Goal: Information Seeking & Learning: Learn about a topic

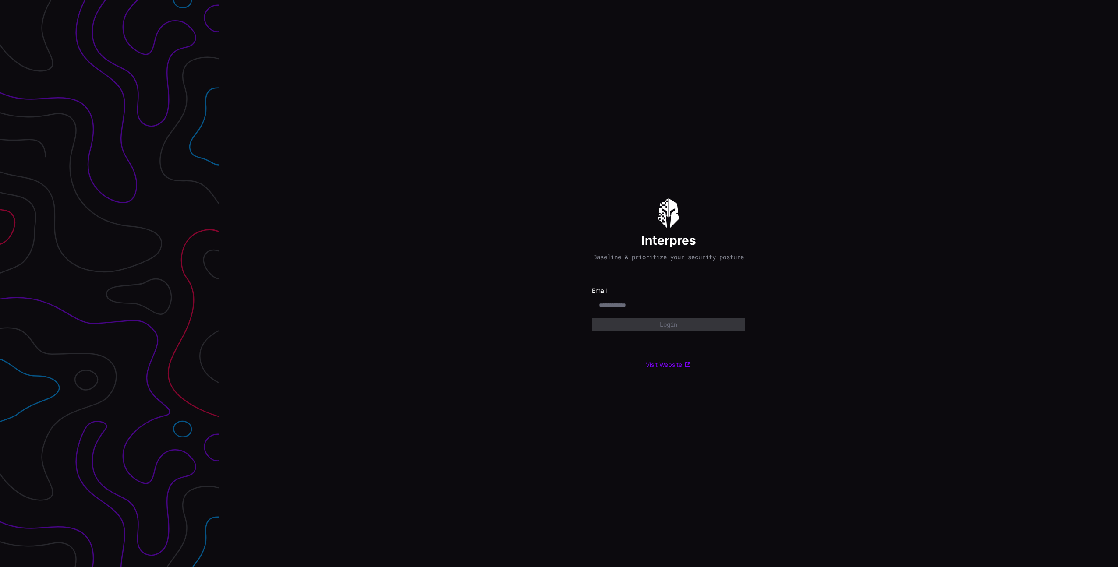
click at [1118, 308] on com-1password-button at bounding box center [1118, 283] width 0 height 567
click at [1118, 310] on com-1password-button at bounding box center [1118, 283] width 0 height 567
click at [637, 308] on input "email" at bounding box center [668, 305] width 139 height 8
click at [1118, 308] on com-1password-button at bounding box center [1118, 283] width 0 height 567
type input "**********"
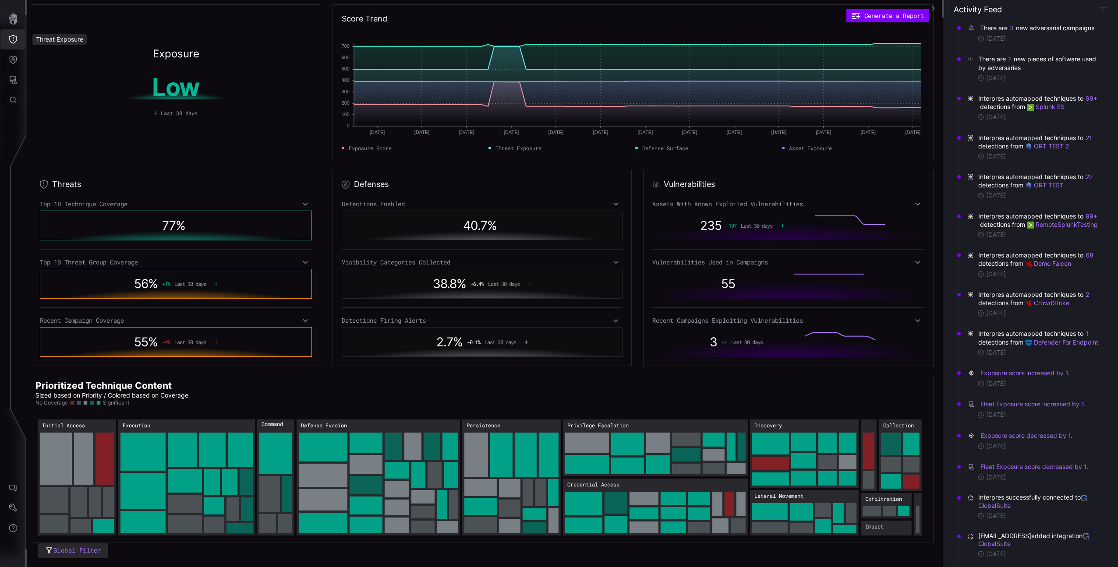
click at [12, 32] on button "Threat Exposure" at bounding box center [12, 39] width 25 height 20
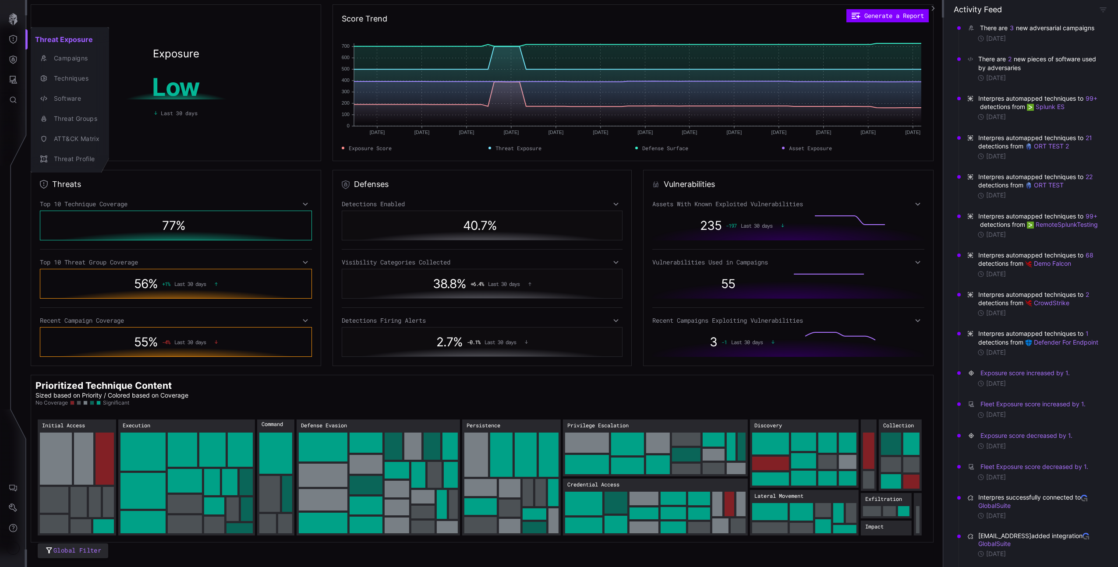
click at [1017, 28] on div at bounding box center [559, 283] width 1118 height 567
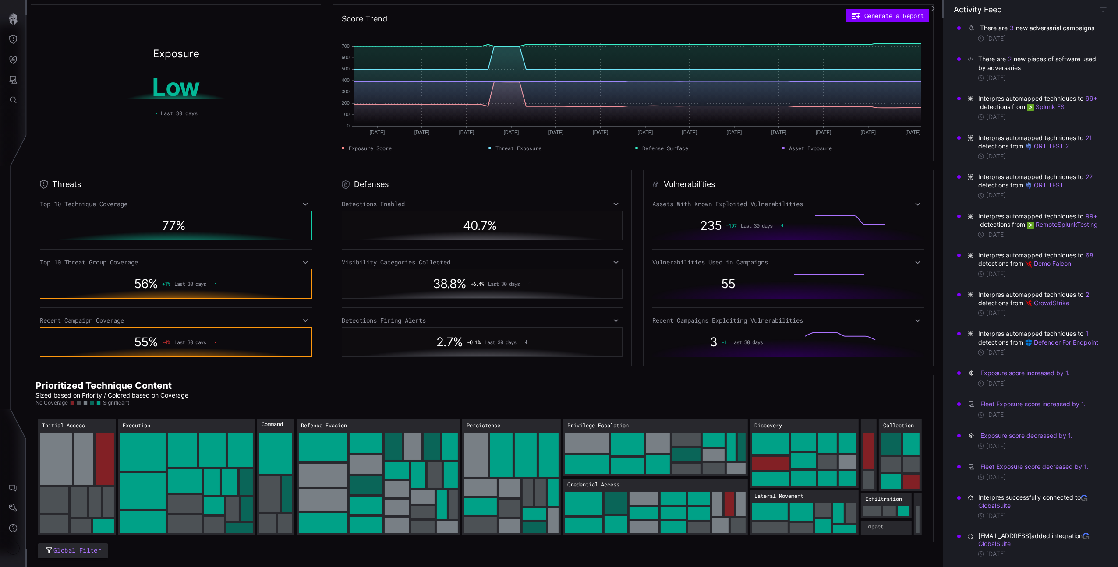
click at [1014, 28] on div "Threat Exposure Campaigns Techniques Software Threat Groups ATT&CK Matrix Threa…" at bounding box center [560, 283] width 1115 height 567
click at [1013, 28] on button "3" at bounding box center [1011, 28] width 5 height 9
click at [991, 65] on link "Retail at risk: How one alert uncovered a persistent cyberthreat | Microsoft Se…" at bounding box center [1038, 64] width 123 height 7
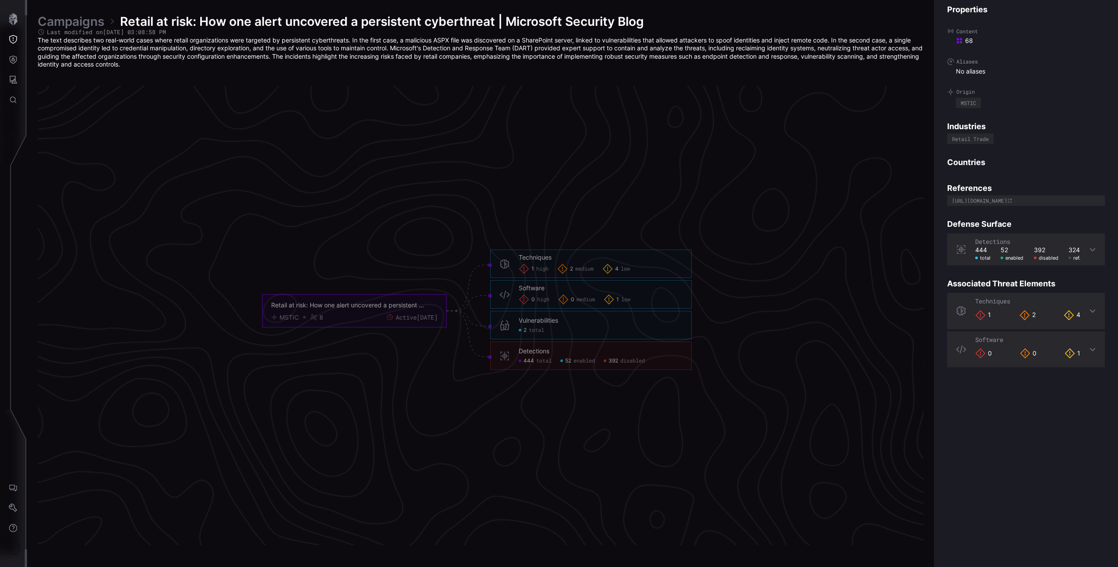
scroll to position [1747, 218]
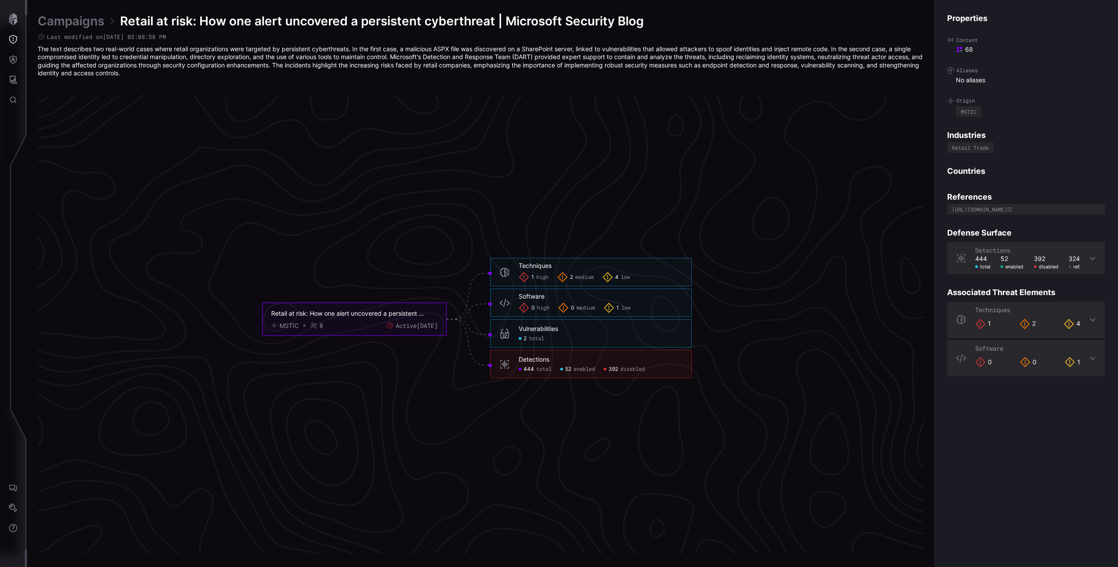
click at [541, 281] on div "1 high" at bounding box center [534, 277] width 30 height 11
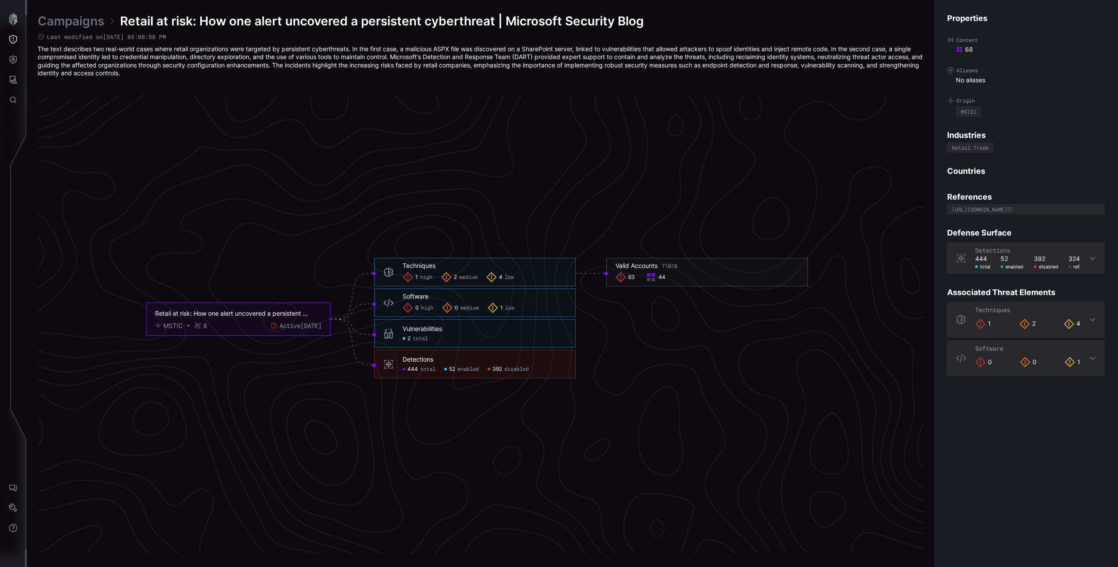
click at [513, 306] on span "low" at bounding box center [509, 307] width 9 height 7
click at [499, 278] on span "4" at bounding box center [501, 277] width 4 height 7
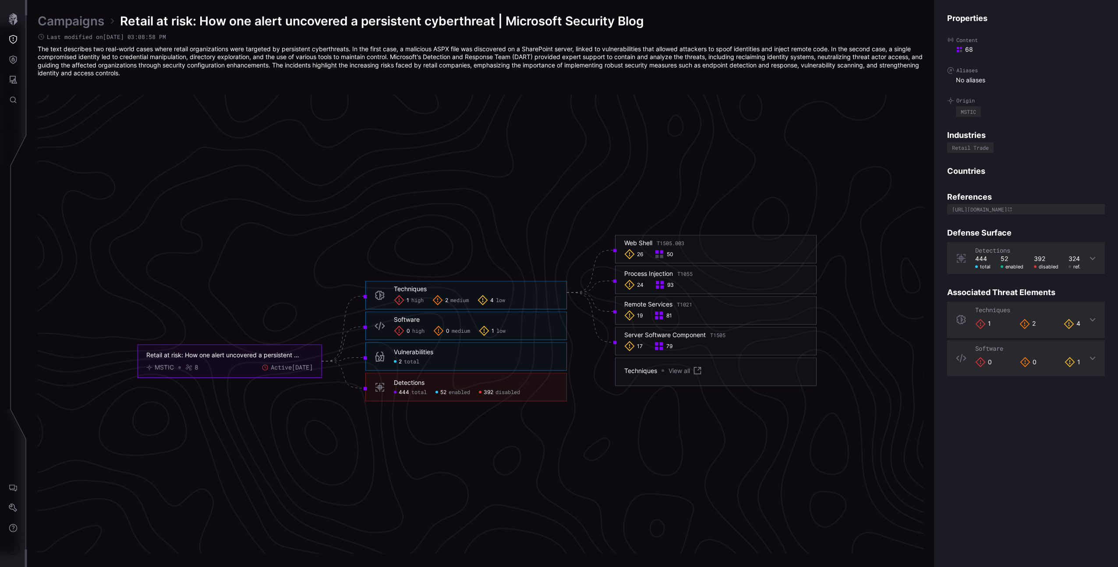
click at [461, 280] on icon "Retail at risk: How one alert uncovered a persistent cyberthreat | Microsoft Se…" at bounding box center [477, 319] width 1314 height 3943
click at [460, 278] on icon "Retail at risk: How one alert uncovered a persistent cyberthreat | Microsoft Se…" at bounding box center [477, 319] width 1314 height 3943
click at [17, 21] on icon "button" at bounding box center [13, 19] width 12 height 12
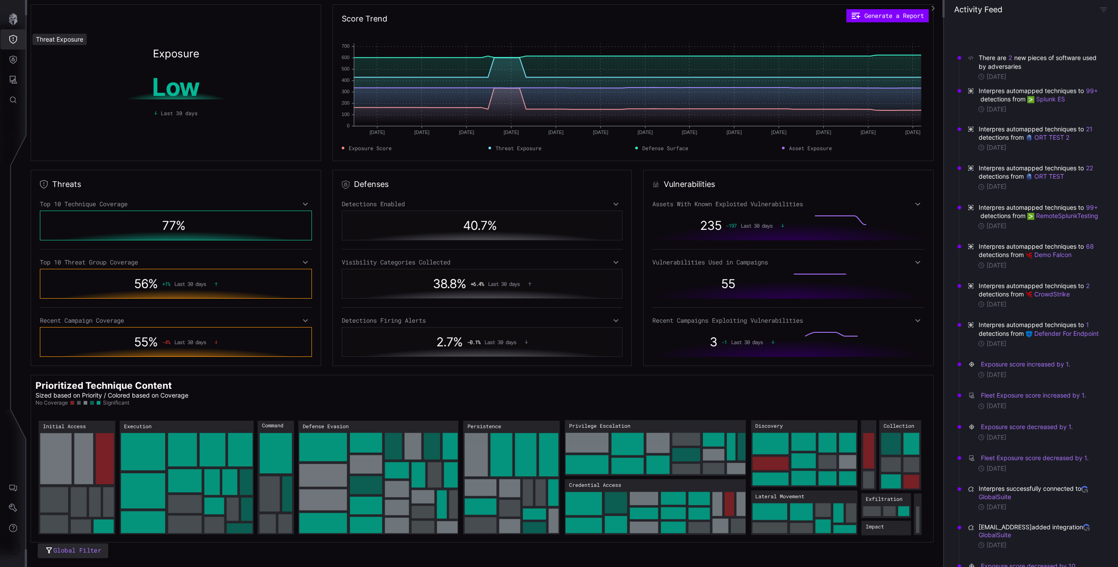
click at [14, 37] on icon "Threat Exposure" at bounding box center [13, 39] width 9 height 9
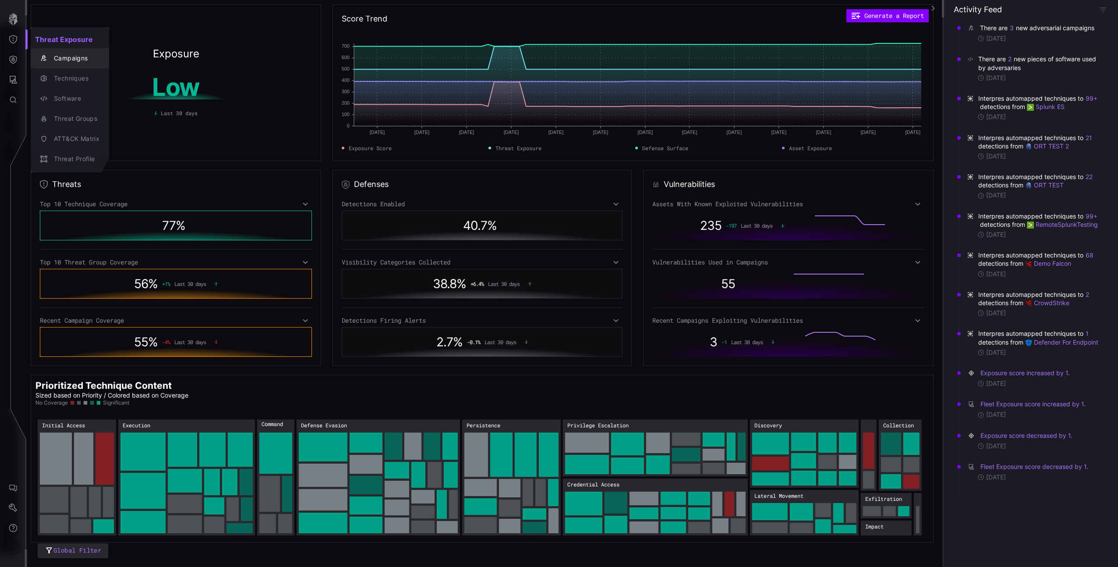
click at [60, 66] on button "Campaigns" at bounding box center [70, 58] width 78 height 20
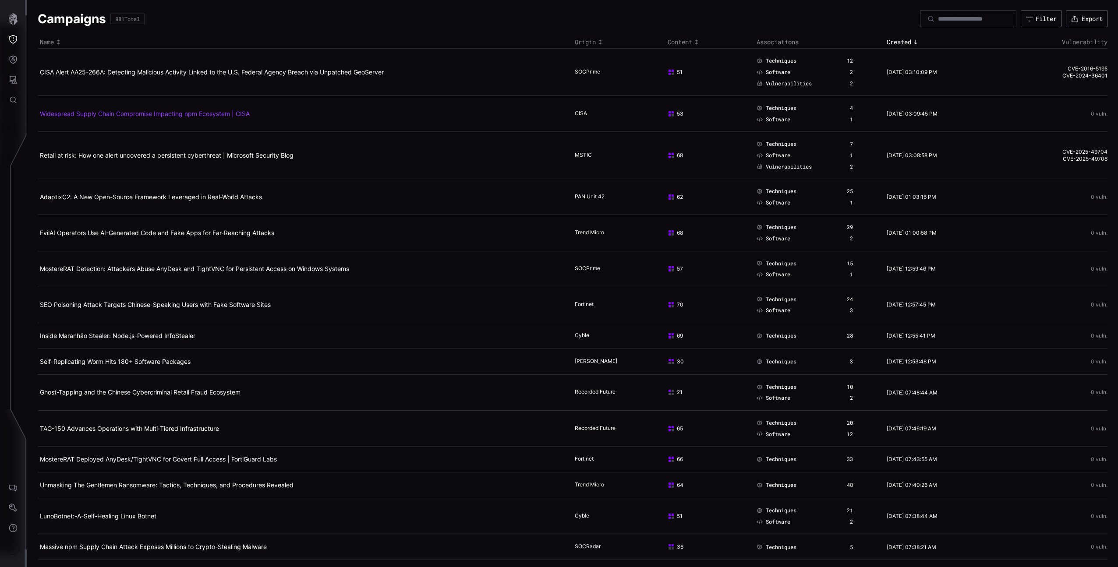
click at [115, 114] on link "Widespread Supply Chain Compromise Impacting npm Ecosystem | CISA" at bounding box center [145, 113] width 210 height 7
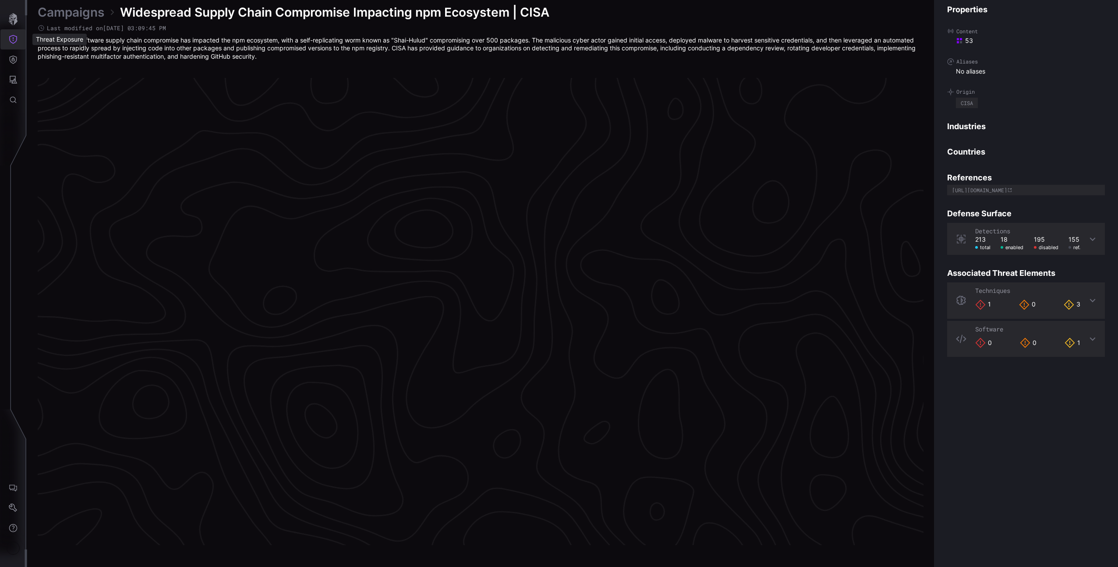
scroll to position [1741, 218]
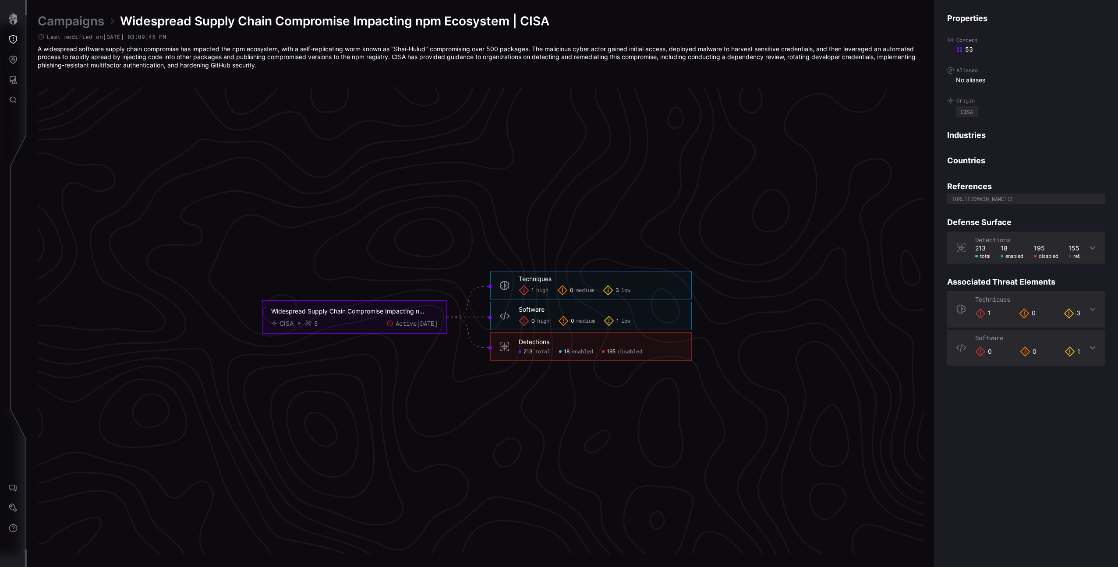
click at [616, 285] on div "3 low" at bounding box center [617, 290] width 28 height 11
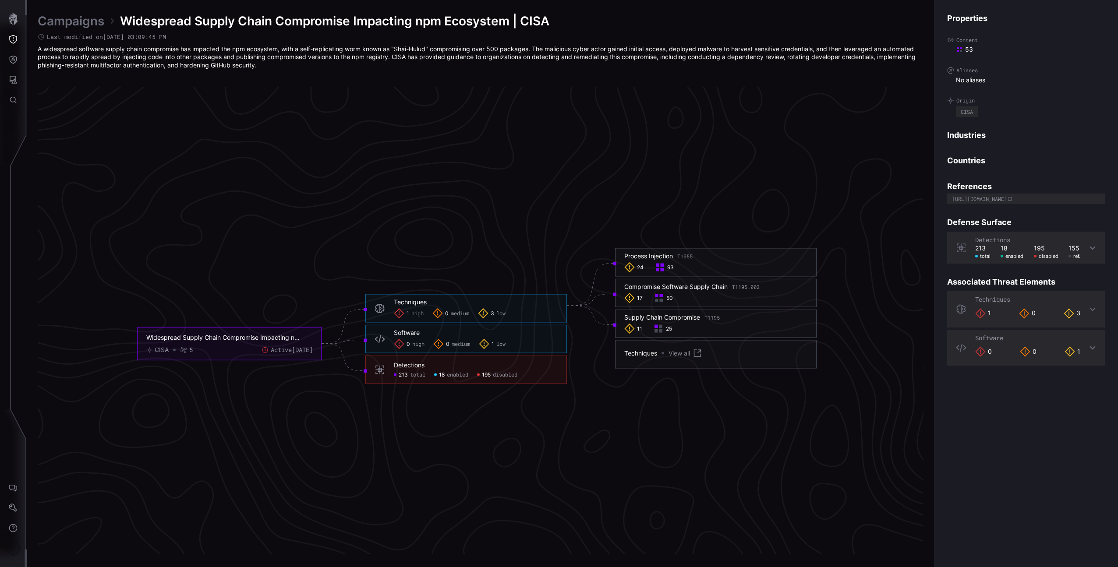
click at [492, 343] on span "1" at bounding box center [493, 344] width 3 height 7
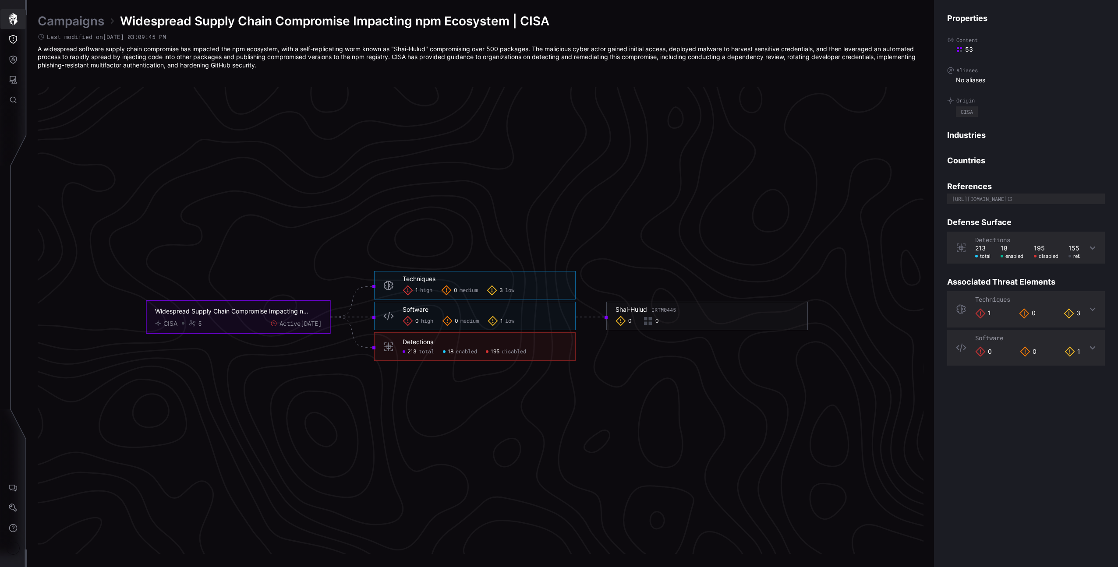
click at [20, 36] on button "Threat Exposure" at bounding box center [12, 39] width 25 height 20
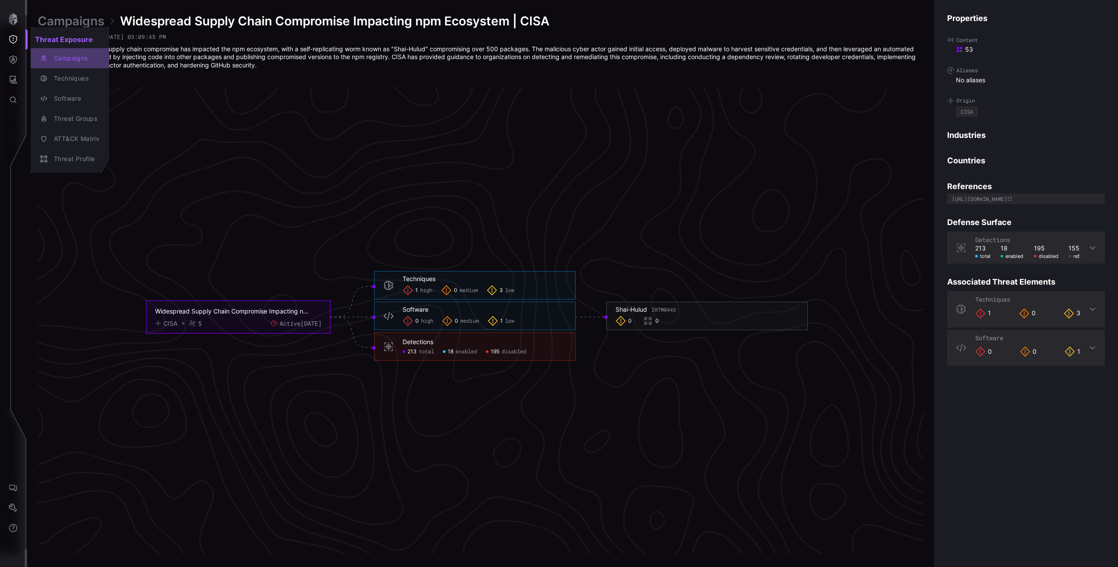
click at [56, 54] on div "Campaigns" at bounding box center [75, 58] width 50 height 11
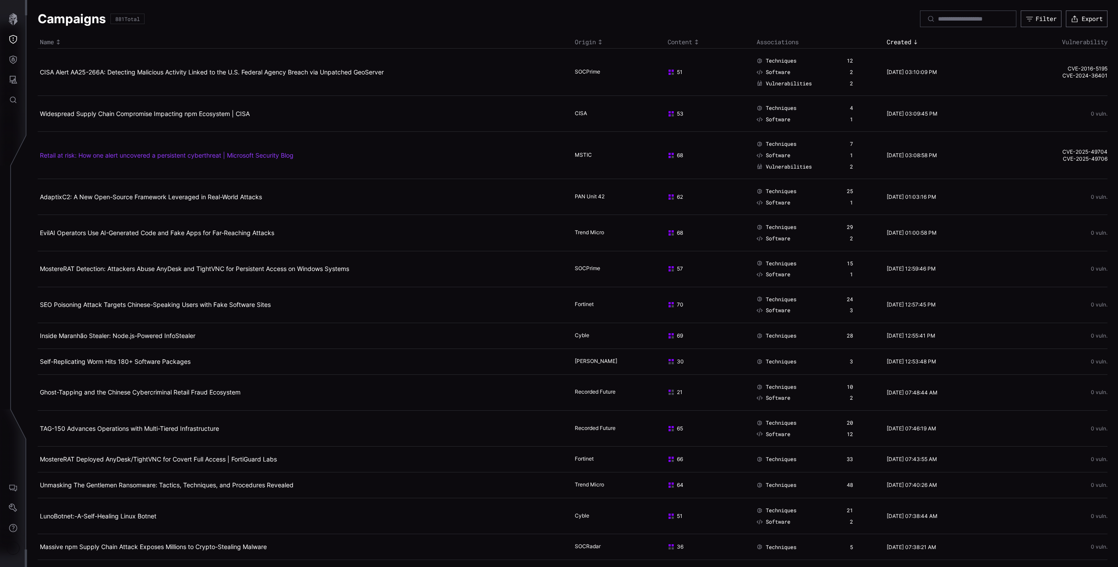
click at [195, 156] on link "Retail at risk: How one alert uncovered a persistent cyberthreat | Microsoft Se…" at bounding box center [167, 155] width 254 height 7
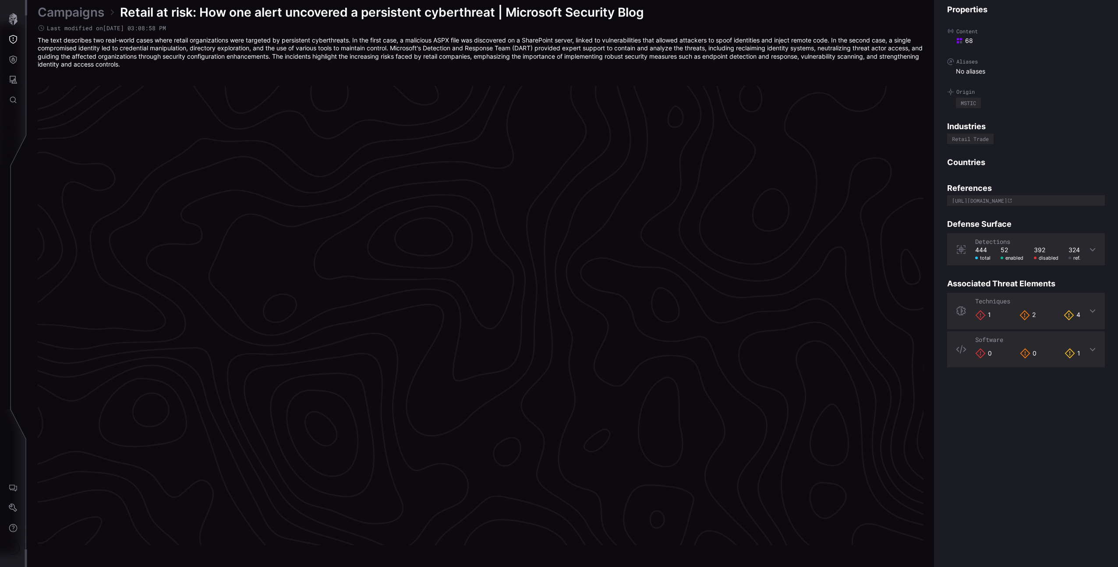
scroll to position [1745, 218]
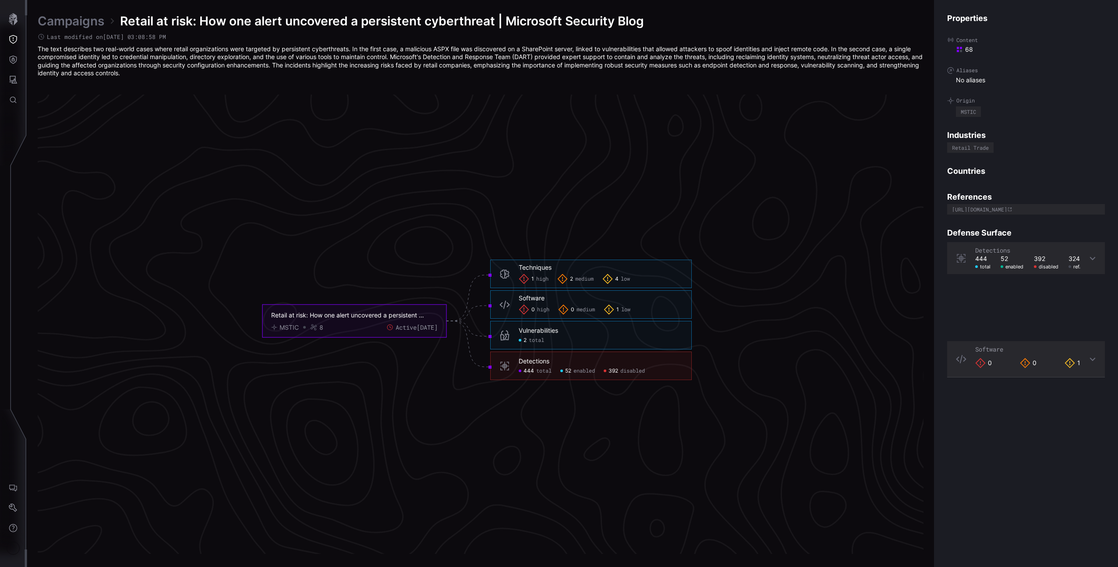
click at [535, 341] on span "total" at bounding box center [536, 340] width 15 height 7
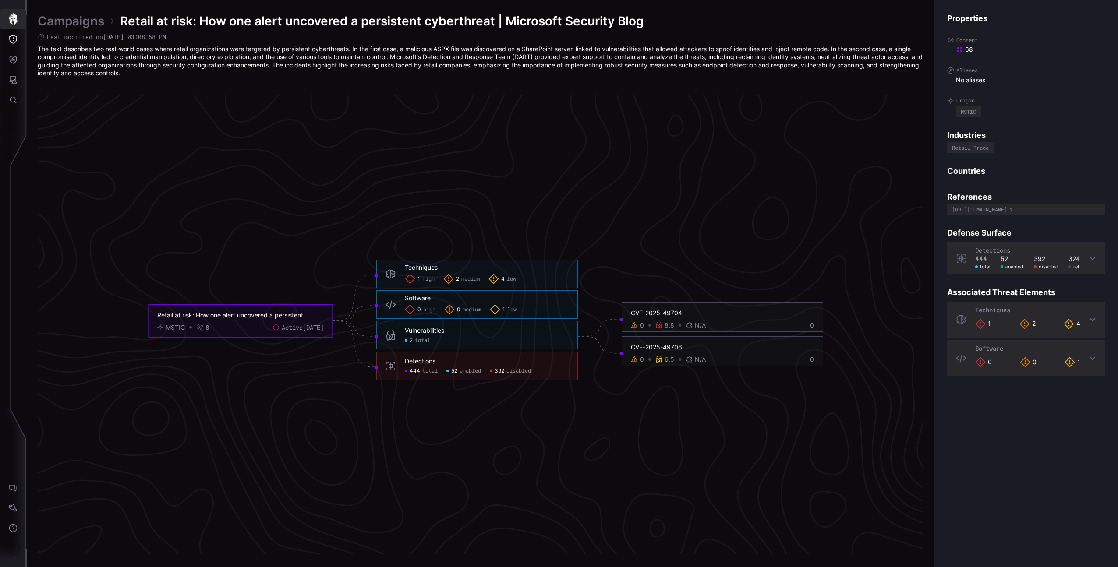
click at [12, 26] on button "button" at bounding box center [12, 19] width 25 height 20
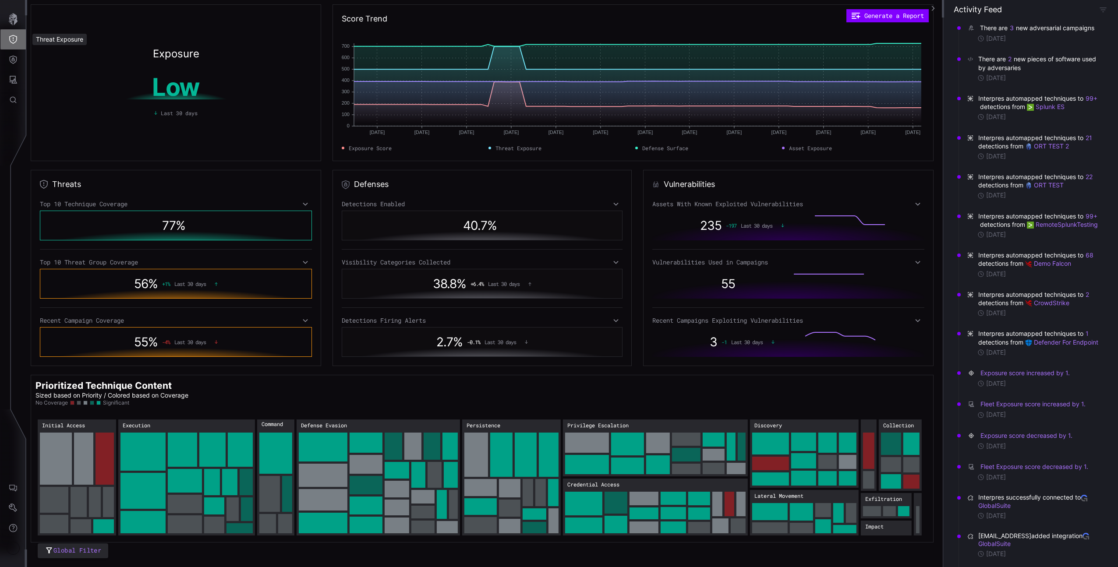
click at [10, 38] on icon "Threat Exposure" at bounding box center [13, 39] width 8 height 9
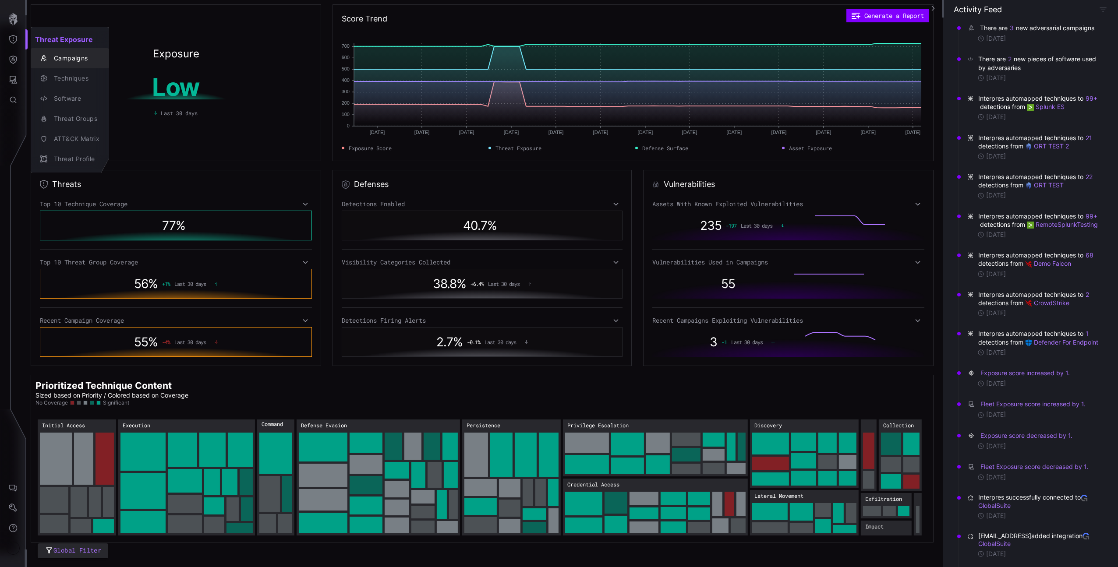
click at [52, 59] on div "Campaigns" at bounding box center [75, 58] width 50 height 11
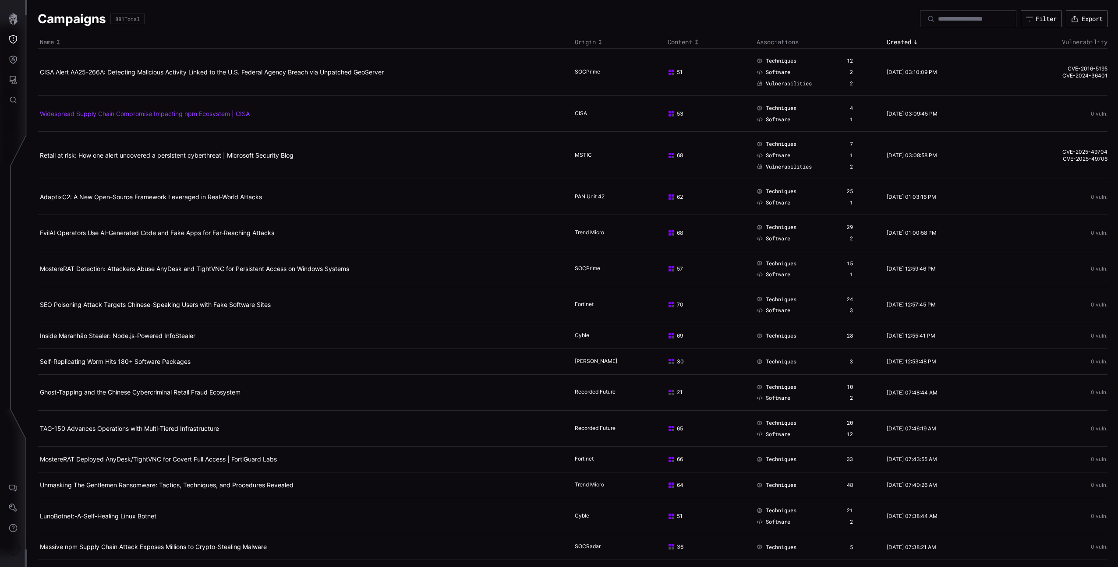
click at [138, 114] on link "Widespread Supply Chain Compromise Impacting npm Ecosystem | CISA" at bounding box center [145, 113] width 210 height 7
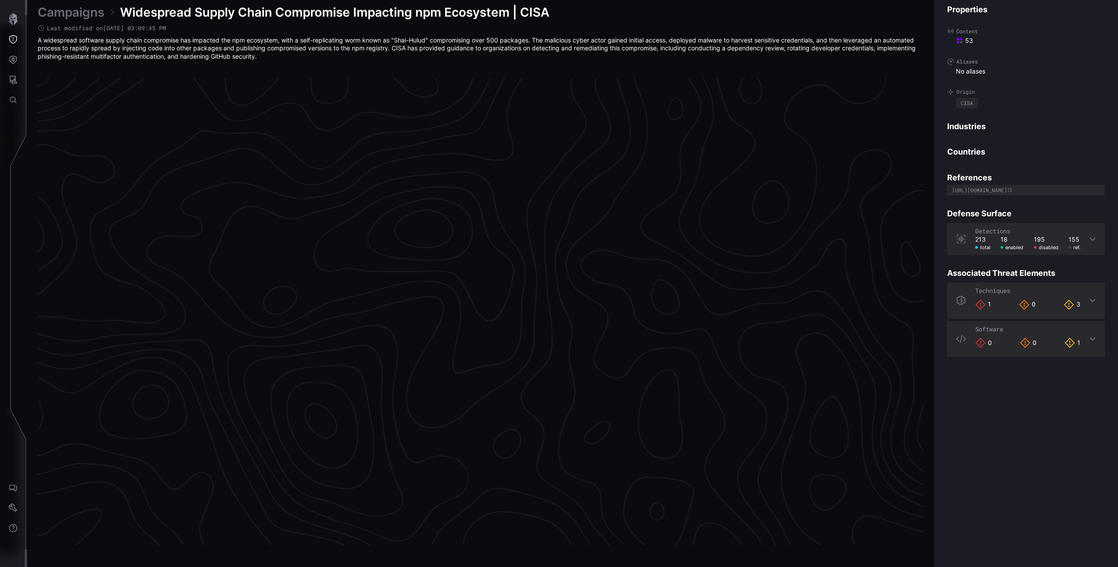
scroll to position [1741, 218]
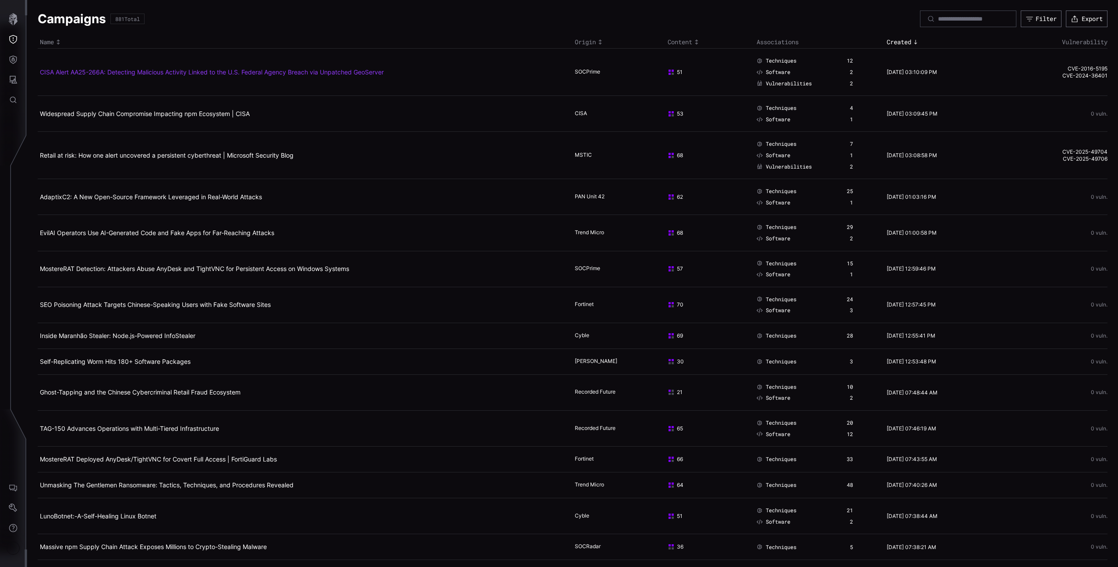
click at [123, 68] on link "CISA Alert AA25-266A: Detecting Malicious Activity Linked to the U.S. Federal A…" at bounding box center [212, 71] width 344 height 7
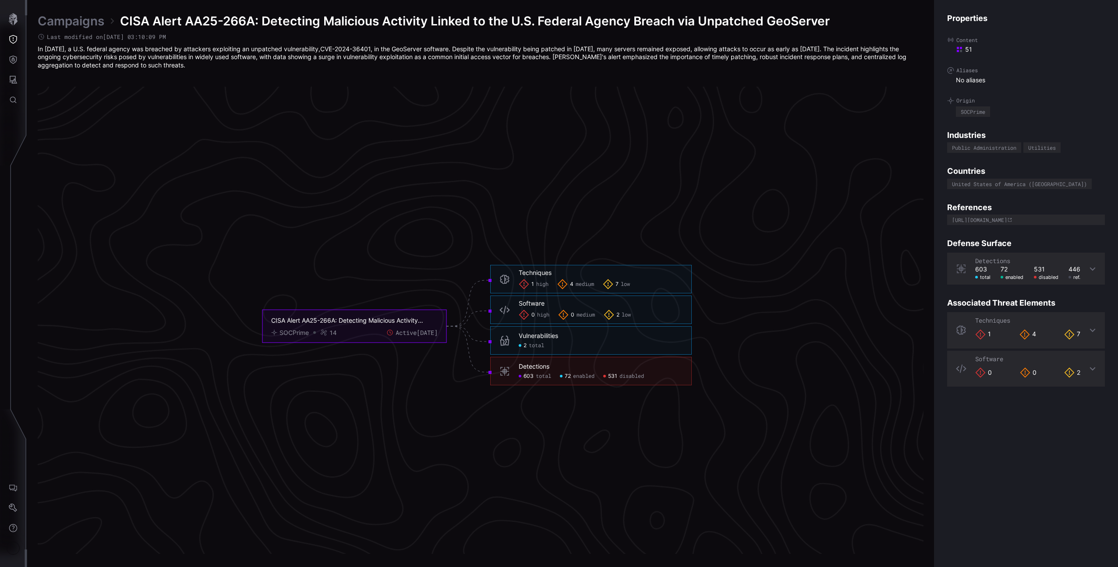
scroll to position [1731, 218]
click at [536, 344] on span "total" at bounding box center [536, 346] width 15 height 7
